Goal: Find contact information: Find contact information

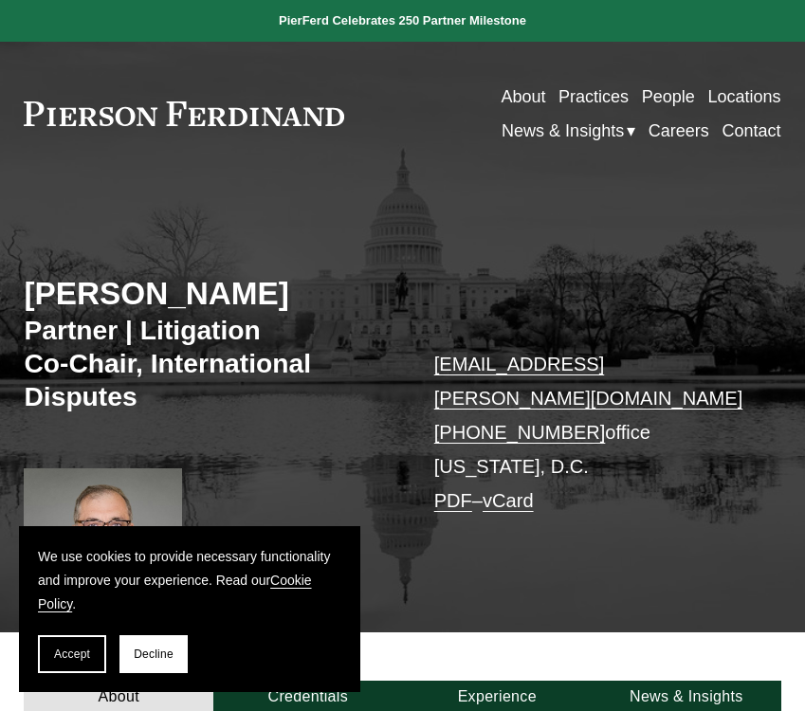
scroll to position [48, 0]
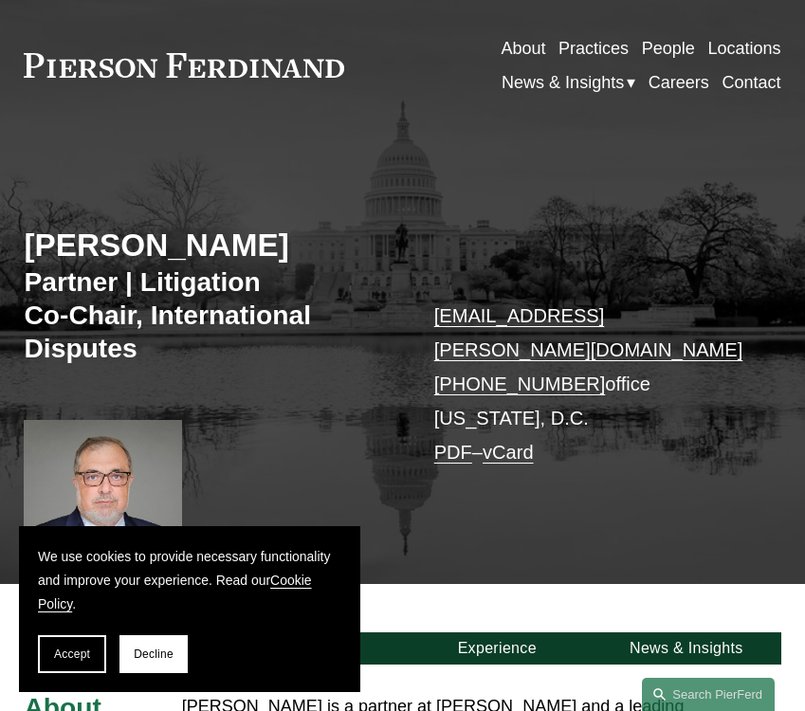
click at [194, 249] on h2 "[PERSON_NAME]" at bounding box center [213, 245] width 378 height 38
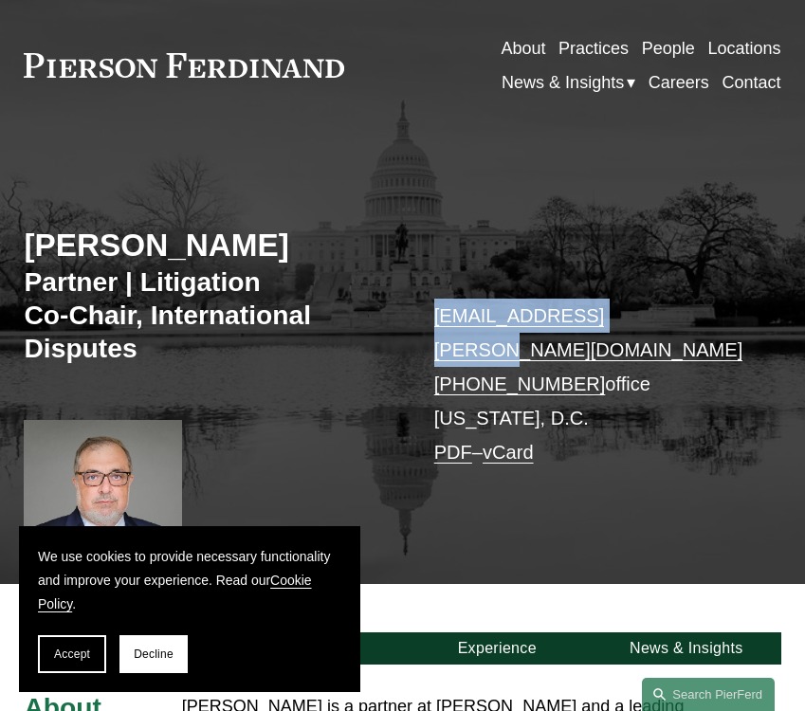
drag, startPoint x: 651, startPoint y: 314, endPoint x: 439, endPoint y: 317, distance: 212.3
click at [439, 317] on p "[EMAIL_ADDRESS][PERSON_NAME][DOMAIN_NAME] [PHONE_NUMBER] office [US_STATE][GEOG…" at bounding box center [592, 385] width 316 height 172
copy link "[EMAIL_ADDRESS][PERSON_NAME][DOMAIN_NAME]"
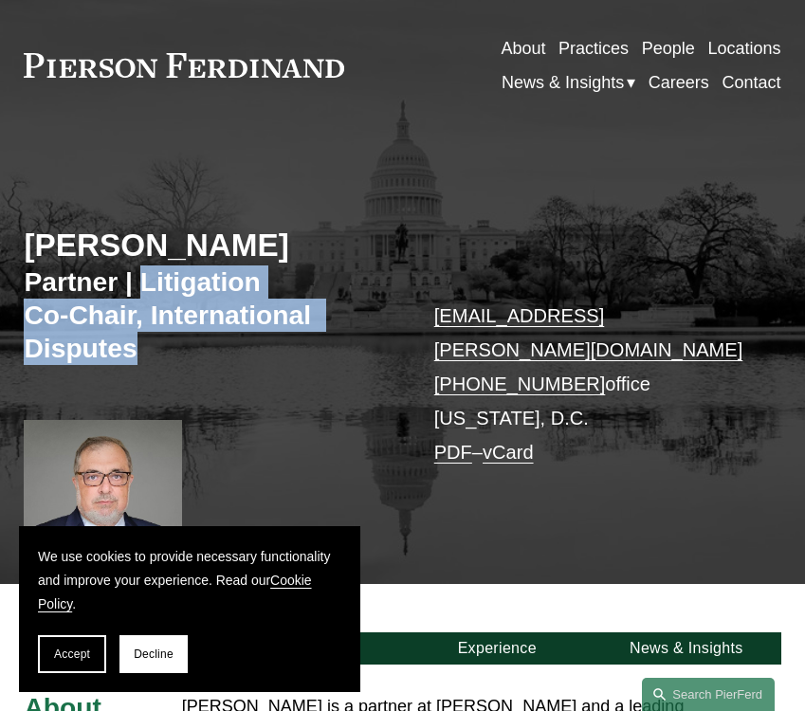
drag, startPoint x: 149, startPoint y: 336, endPoint x: 139, endPoint y: 292, distance: 45.5
click at [139, 292] on h3 "Partner | Litigation Co-Chair, International Disputes" at bounding box center [213, 315] width 378 height 100
copy h3 "Litigation Co-Chair, International Disputes"
